Goal: Task Accomplishment & Management: Manage account settings

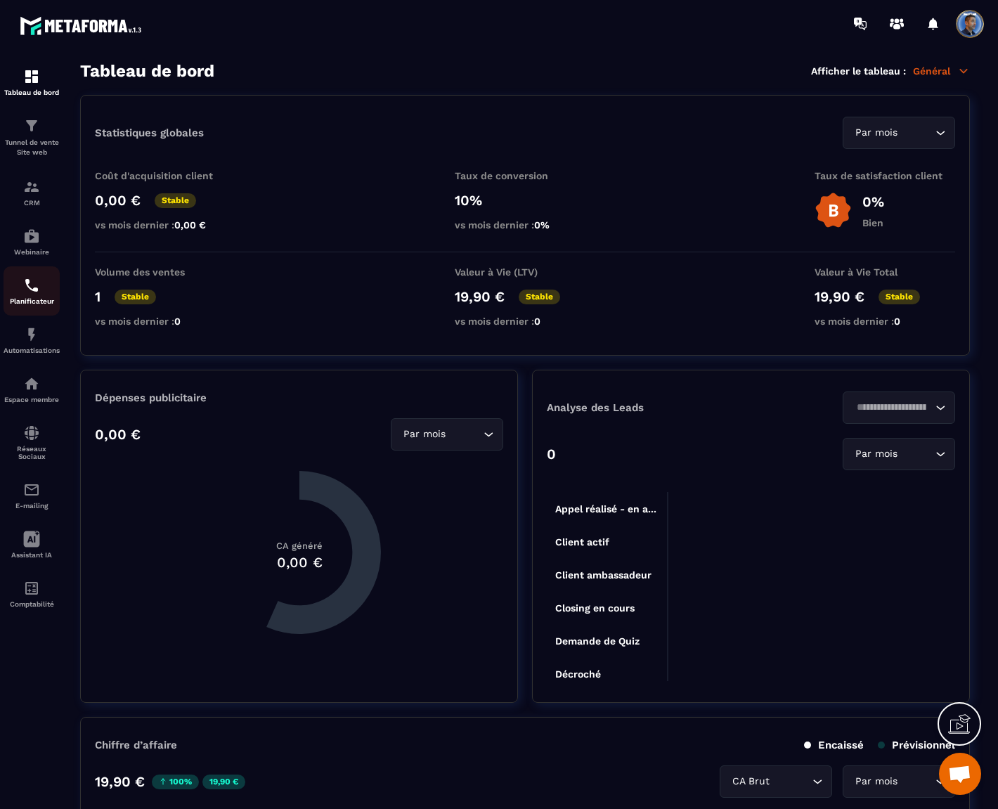
scroll to position [7007, 0]
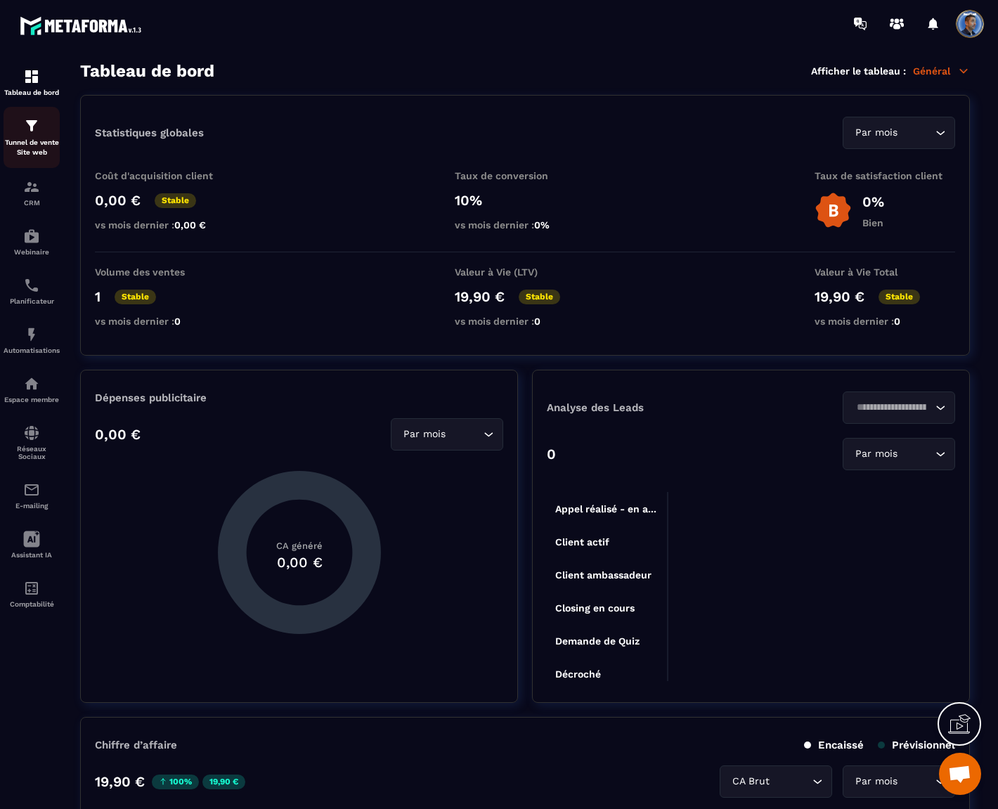
click at [31, 132] on img at bounding box center [31, 125] width 17 height 17
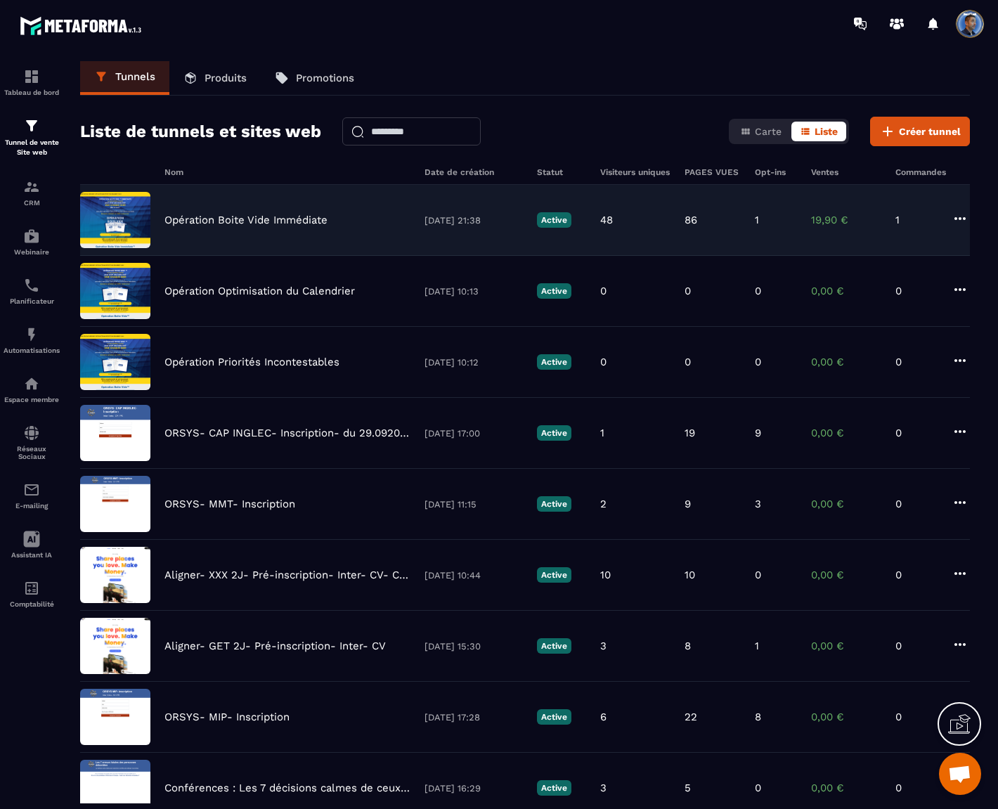
click at [247, 233] on div "Opération Boite Vide Immédiate 10/09/2025 21:38 Active 48 86 1 19,90 € 1" at bounding box center [524, 220] width 889 height 71
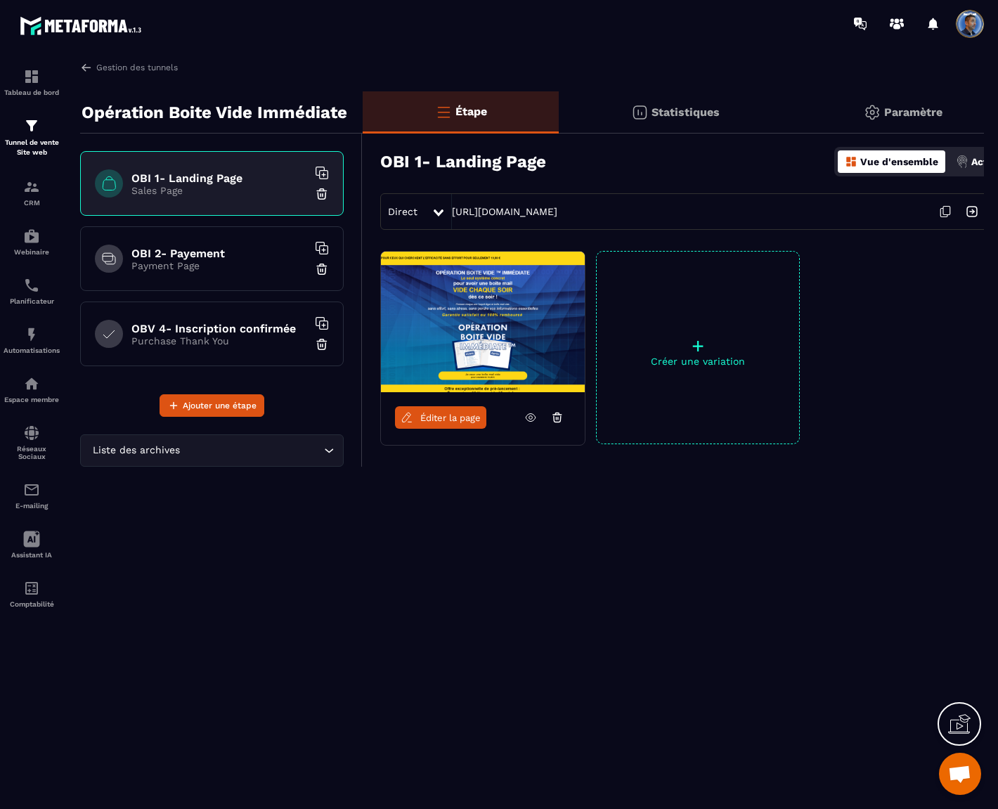
click at [436, 211] on icon at bounding box center [438, 212] width 10 height 7
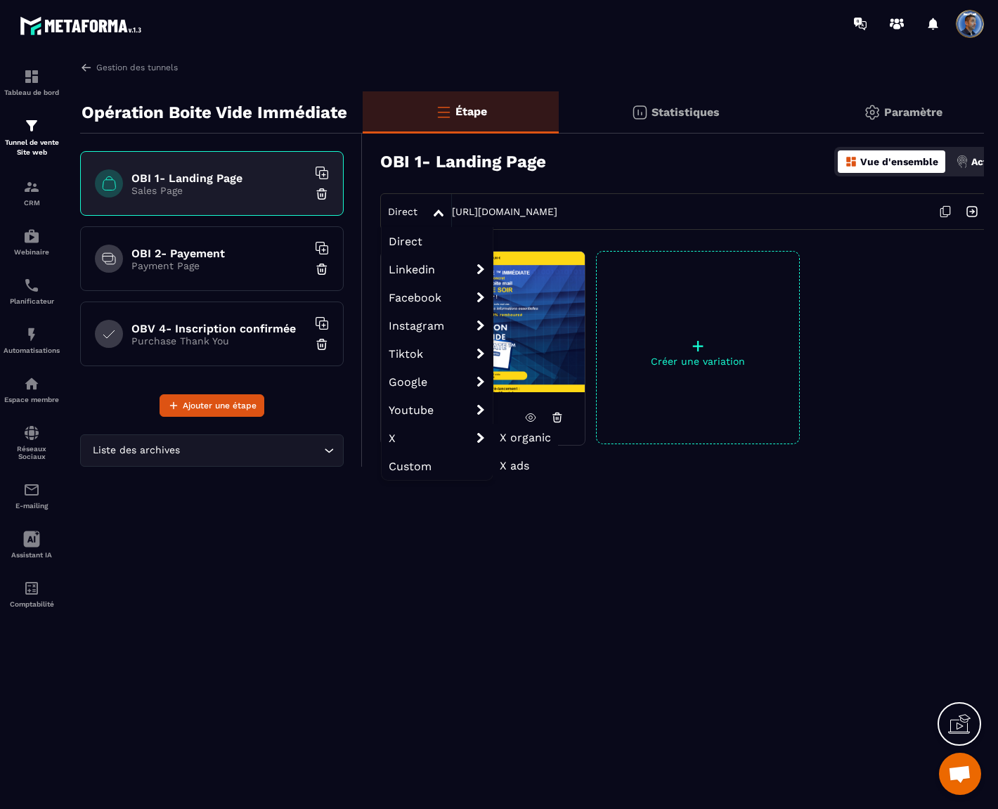
click at [426, 433] on span "X" at bounding box center [436, 438] width 111 height 28
click at [537, 433] on span "X organic" at bounding box center [524, 437] width 51 height 13
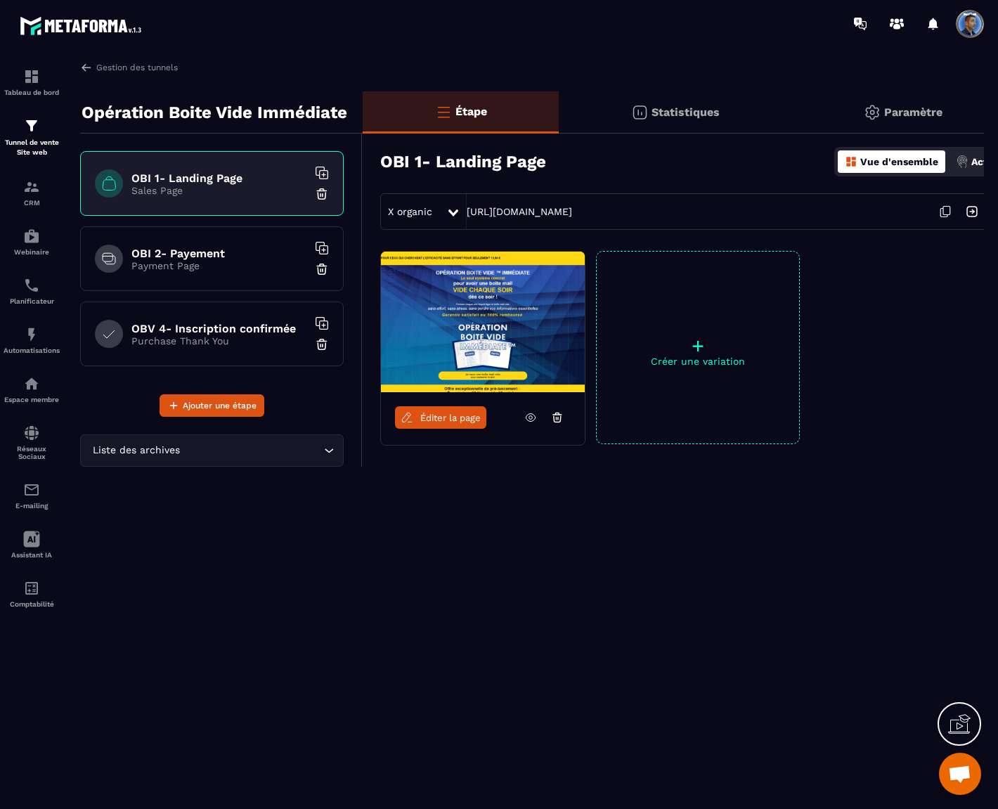
click at [946, 209] on icon at bounding box center [944, 211] width 27 height 27
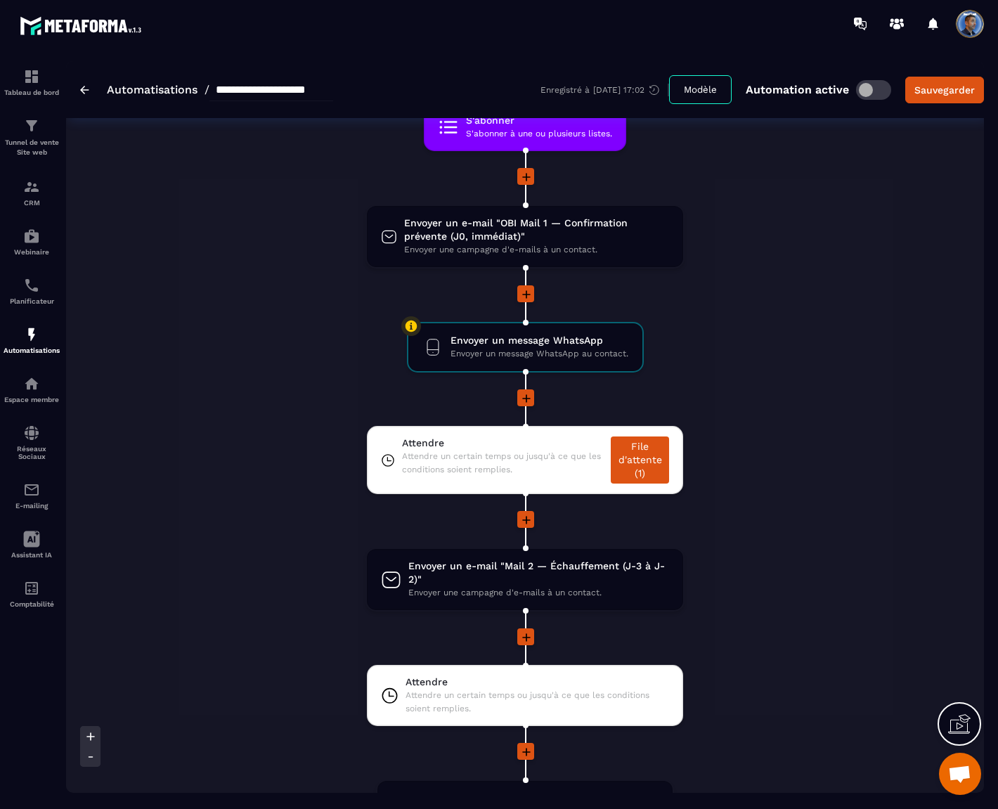
scroll to position [390, 0]
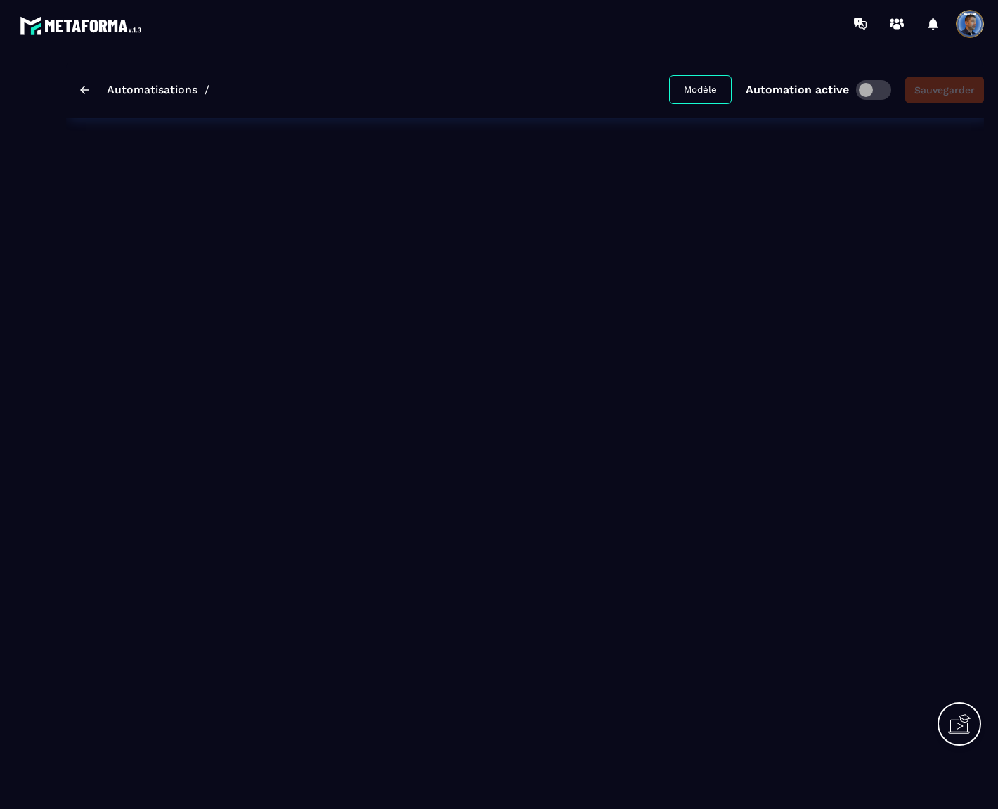
type input "**********"
